Goal: Information Seeking & Learning: Learn about a topic

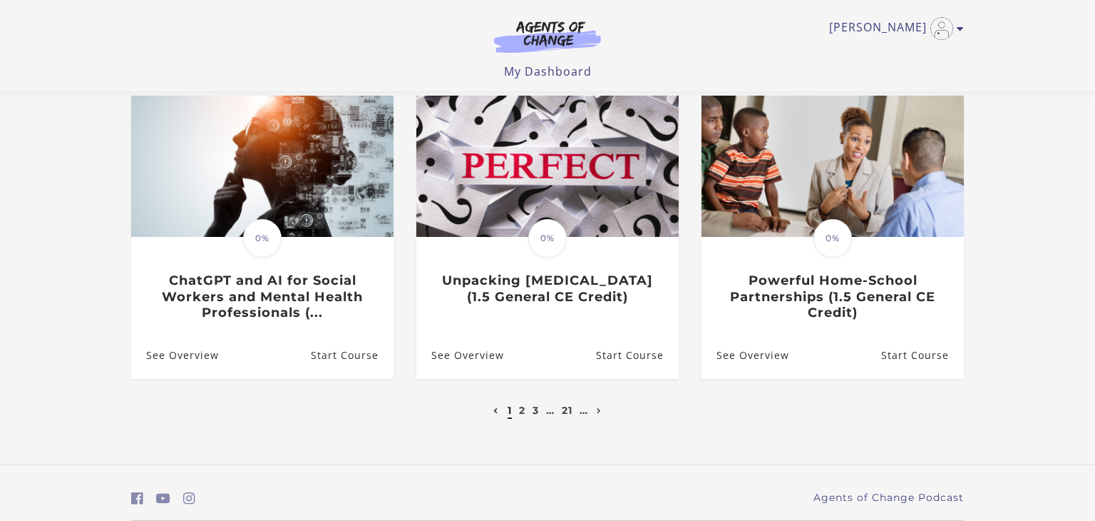
scroll to position [464, 0]
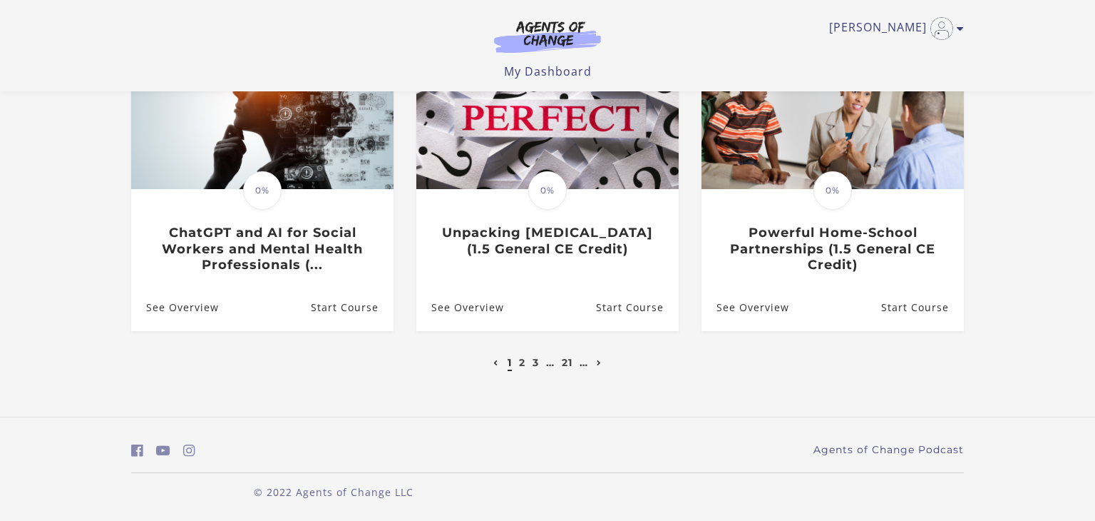
click at [600, 362] on icon "Next page" at bounding box center [599, 363] width 5 height 6
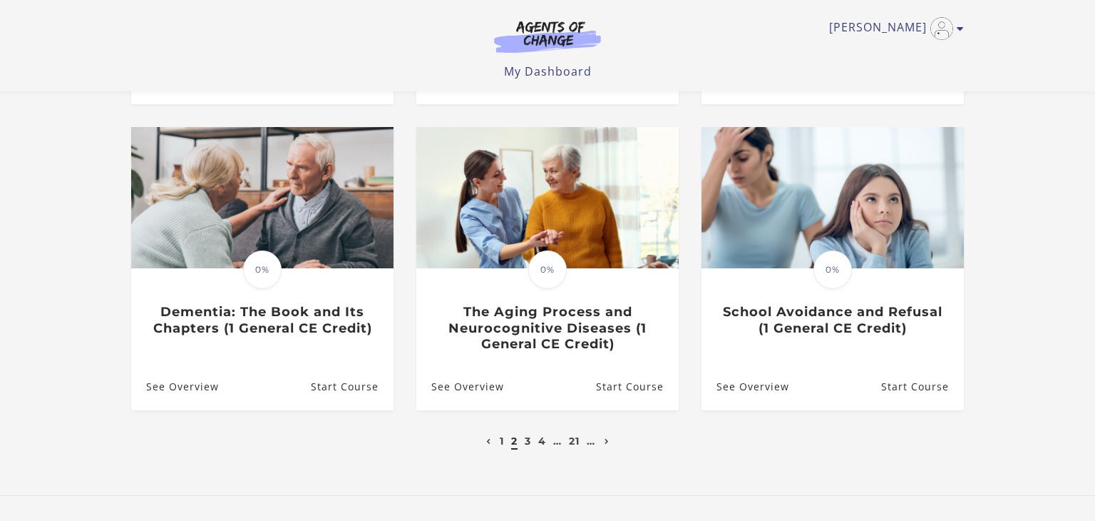
scroll to position [397, 0]
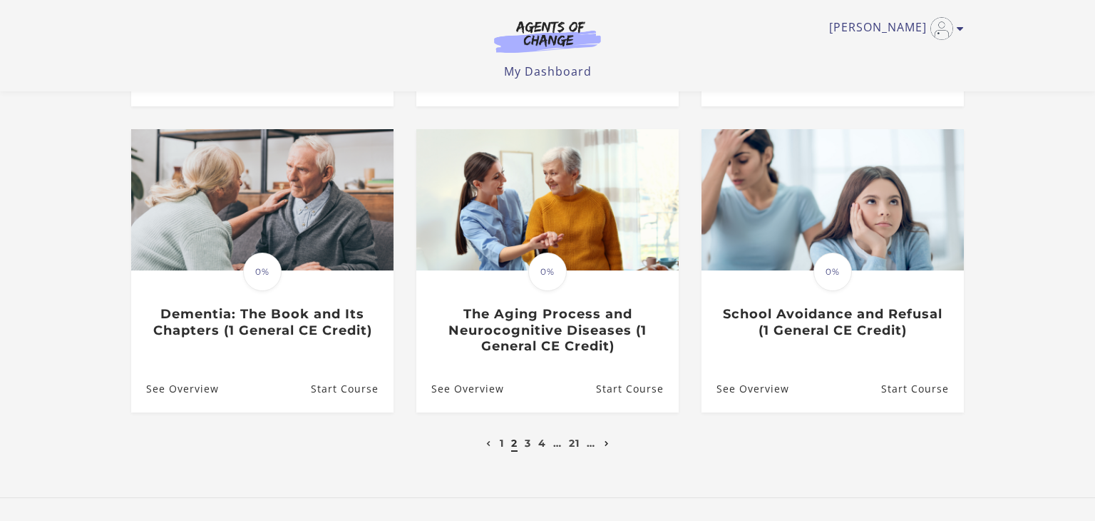
click at [608, 445] on icon "Next page" at bounding box center [607, 444] width 5 height 6
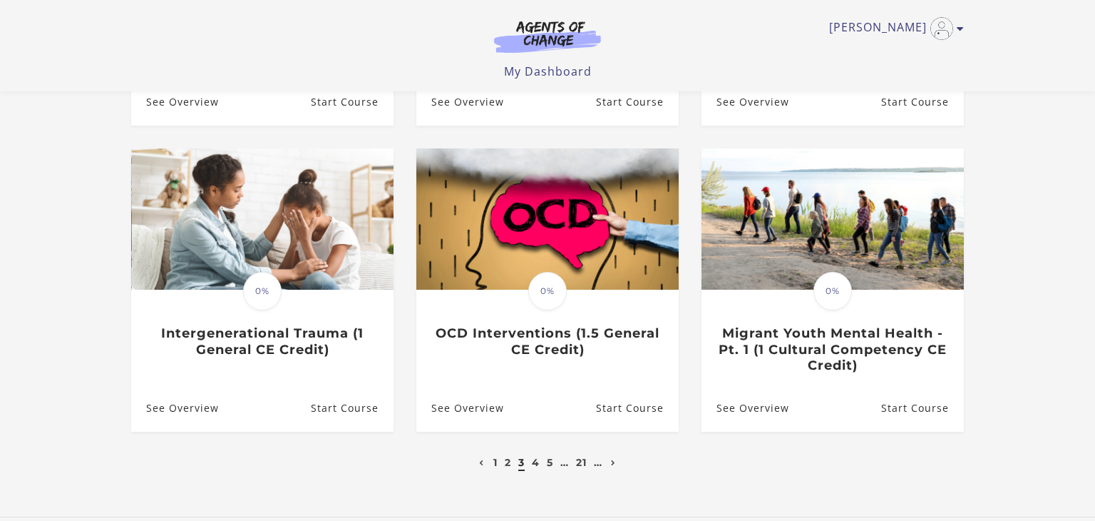
scroll to position [381, 0]
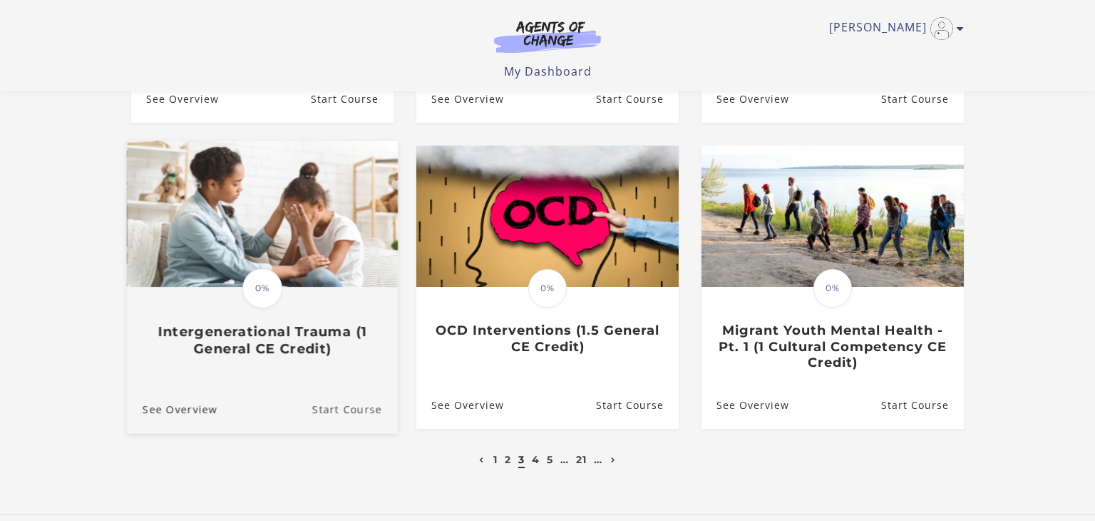
click at [341, 392] on link "Start Course" at bounding box center [355, 409] width 86 height 48
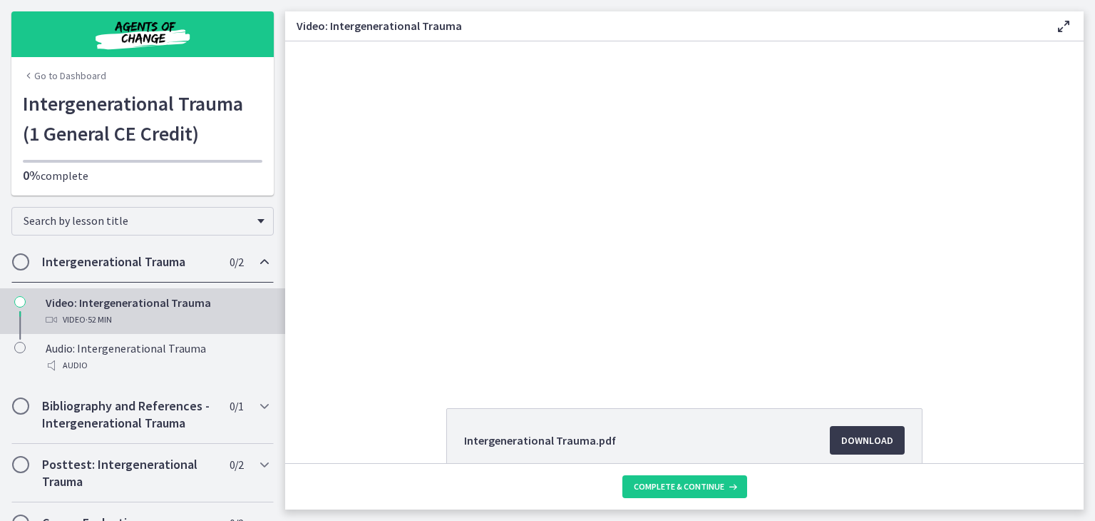
click at [394, 467] on footer "Complete & continue" at bounding box center [684, 486] width 799 height 46
click at [862, 441] on span "Download Opens in a new window" at bounding box center [868, 439] width 52 height 17
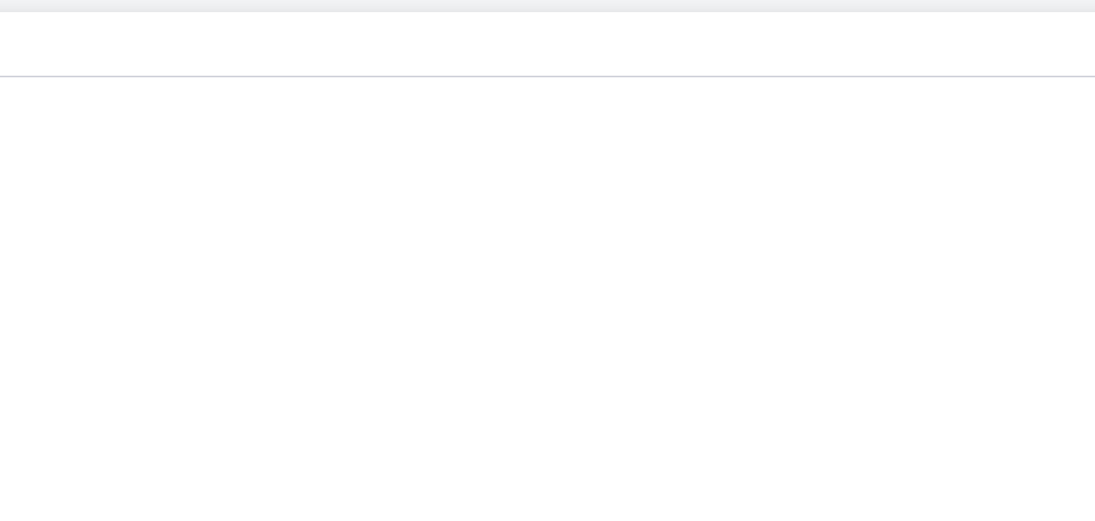
scroll to position [20, 0]
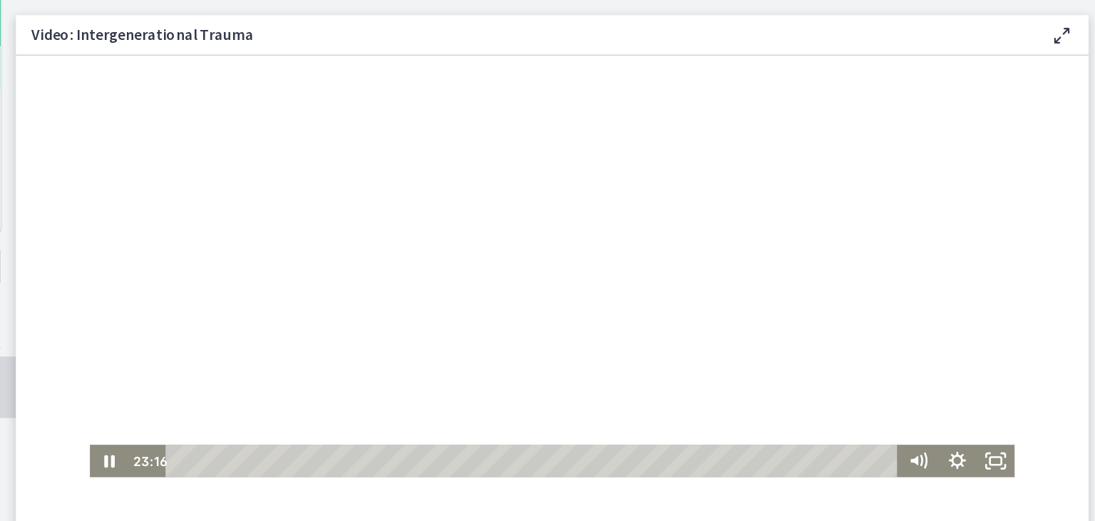
click at [381, 104] on div at bounding box center [415, 196] width 689 height 334
